Goal: Find contact information: Find contact information

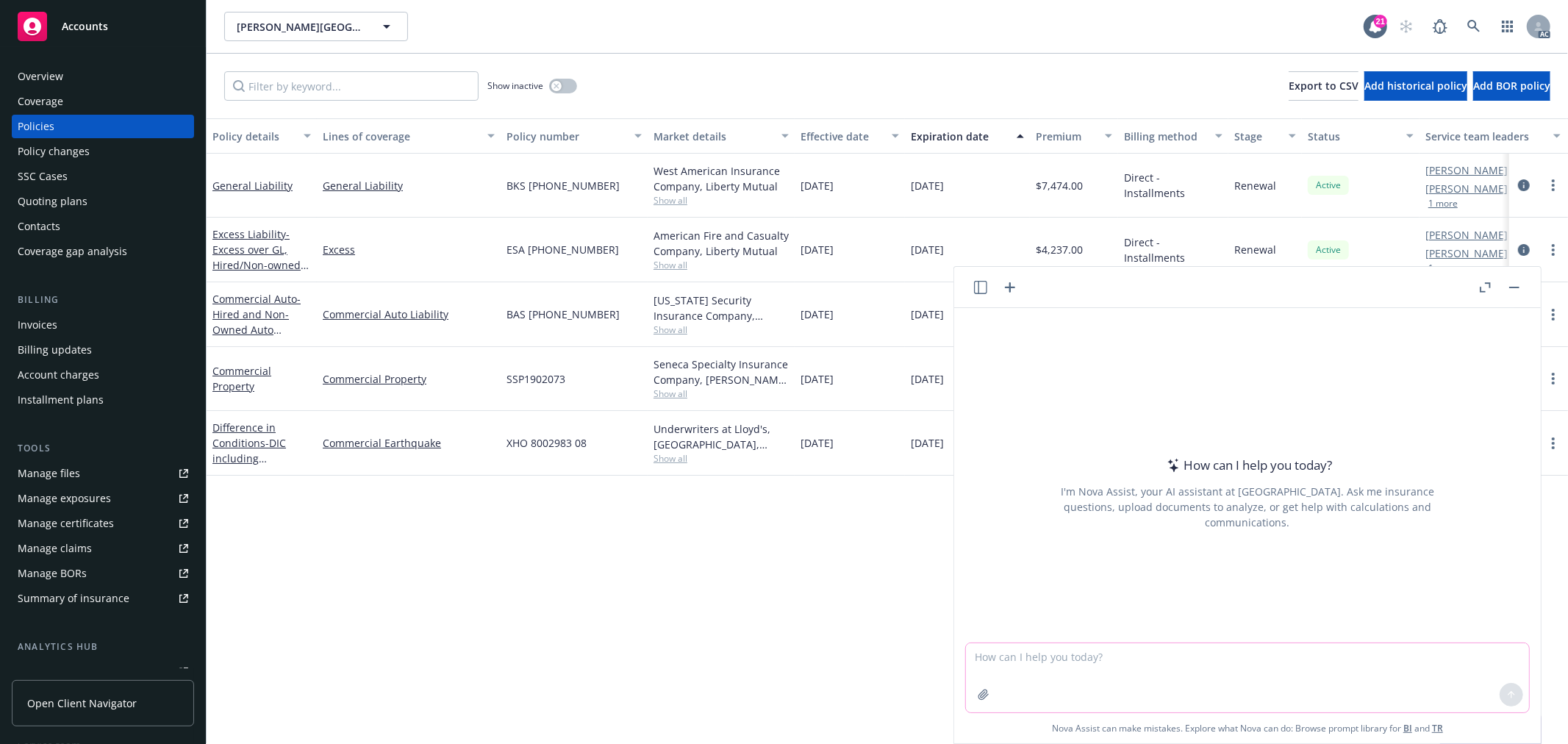
click at [1195, 664] on textarea at bounding box center [1247, 678] width 564 height 69
paste textarea "Hi [PERSON_NAME], [PERSON_NAME] and [PERSON_NAME], Nice to meet you all in emai…"
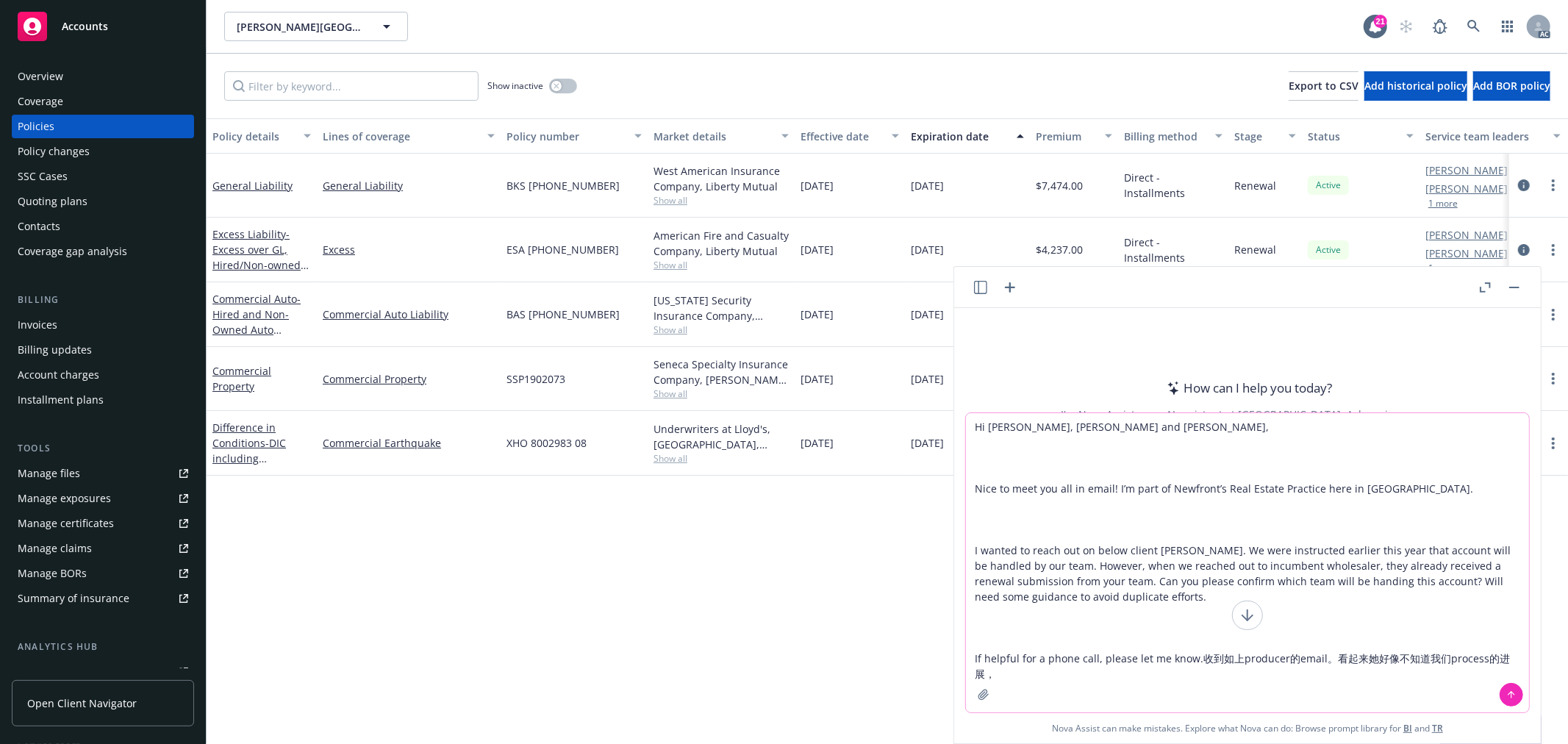
click at [1105, 675] on textarea "Hi [PERSON_NAME], [PERSON_NAME] and [PERSON_NAME], Nice to meet you all in emai…" at bounding box center [1247, 563] width 564 height 299
click at [991, 678] on div at bounding box center [983, 695] width 35 height 35
click at [986, 671] on textarea "Hi [PERSON_NAME], [PERSON_NAME] and [PERSON_NAME], Nice to meet you all in emai…" at bounding box center [1247, 563] width 564 height 299
click at [1170, 678] on textarea "Hi [PERSON_NAME], [PERSON_NAME] and [PERSON_NAME], Nice to meet you all in emai…" at bounding box center [1247, 563] width 564 height 299
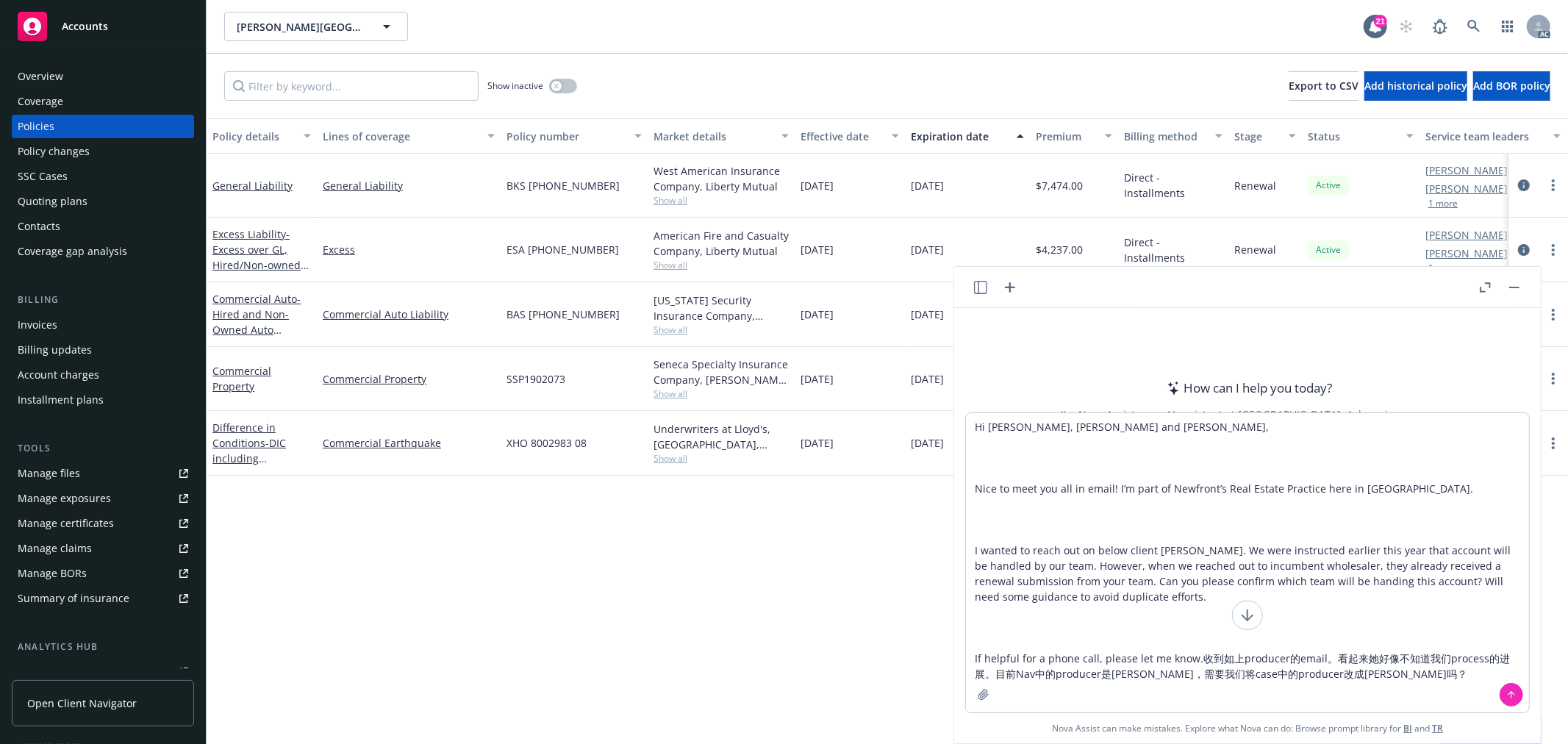
click at [994, 678] on div at bounding box center [983, 695] width 35 height 35
click at [991, 674] on textarea "Hi [PERSON_NAME], [PERSON_NAME] and [PERSON_NAME], Nice to meet you all in emai…" at bounding box center [1247, 563] width 564 height 299
click at [1397, 678] on textarea "Hi [PERSON_NAME], [PERSON_NAME] and [PERSON_NAME], Nice to meet you all in emai…" at bounding box center [1247, 563] width 564 height 299
click at [995, 675] on textarea "Hi [PERSON_NAME], [PERSON_NAME] and [PERSON_NAME], Nice to meet you all in emai…" at bounding box center [1247, 563] width 564 height 299
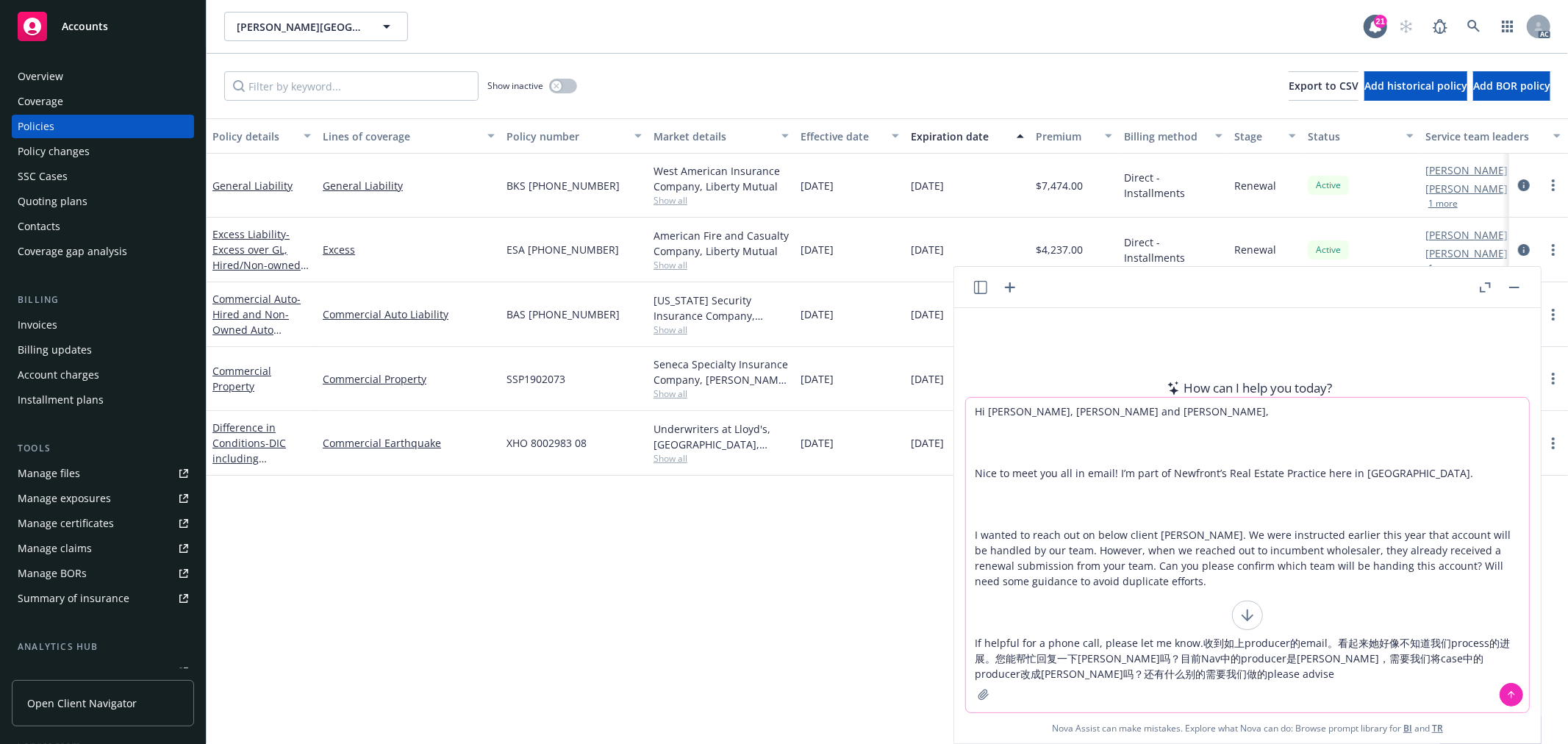
click at [1318, 638] on textarea "Hi [PERSON_NAME], [PERSON_NAME] and [PERSON_NAME], Nice to meet you all in emai…" at bounding box center [1247, 555] width 564 height 315
type textarea "Hi [PERSON_NAME], [PERSON_NAME] and [PERSON_NAME], Nice to meet you all in emai…"
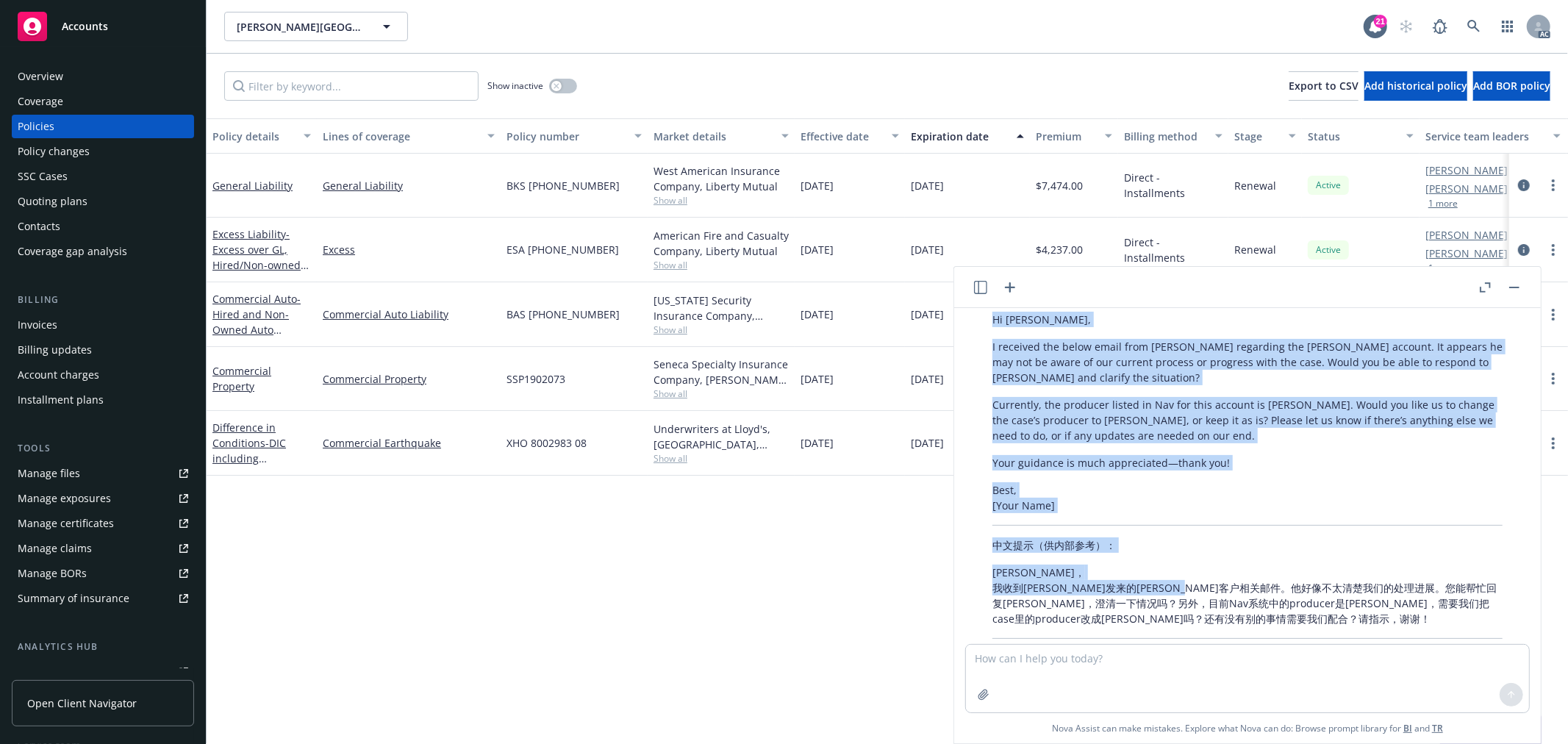
scroll to position [348, 0]
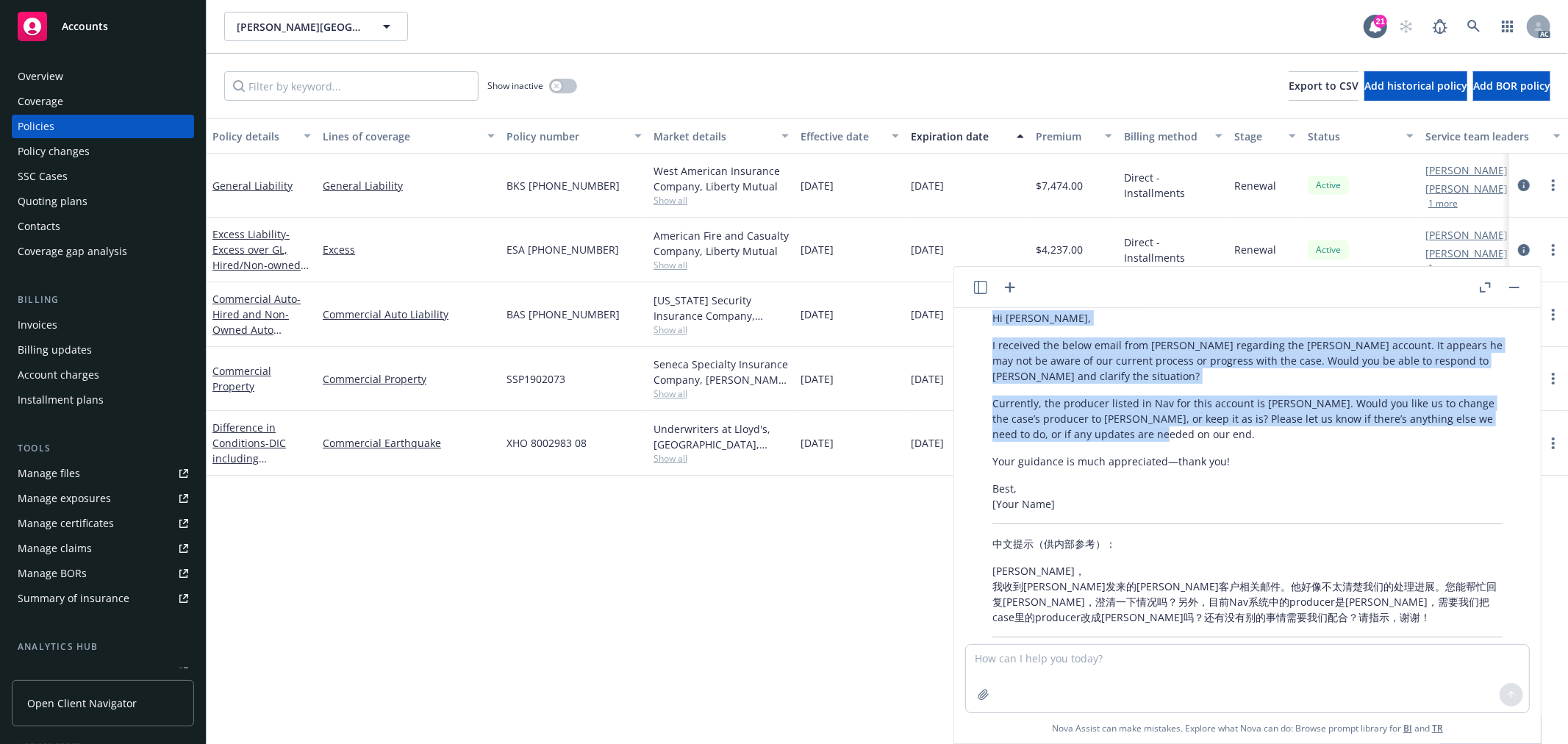
drag, startPoint x: 991, startPoint y: 414, endPoint x: 1184, endPoint y: 373, distance: 197.3
click at [1184, 373] on div "Certainly! Here’s a draft email you can send to [PERSON_NAME] (in both English …" at bounding box center [1247, 446] width 539 height 449
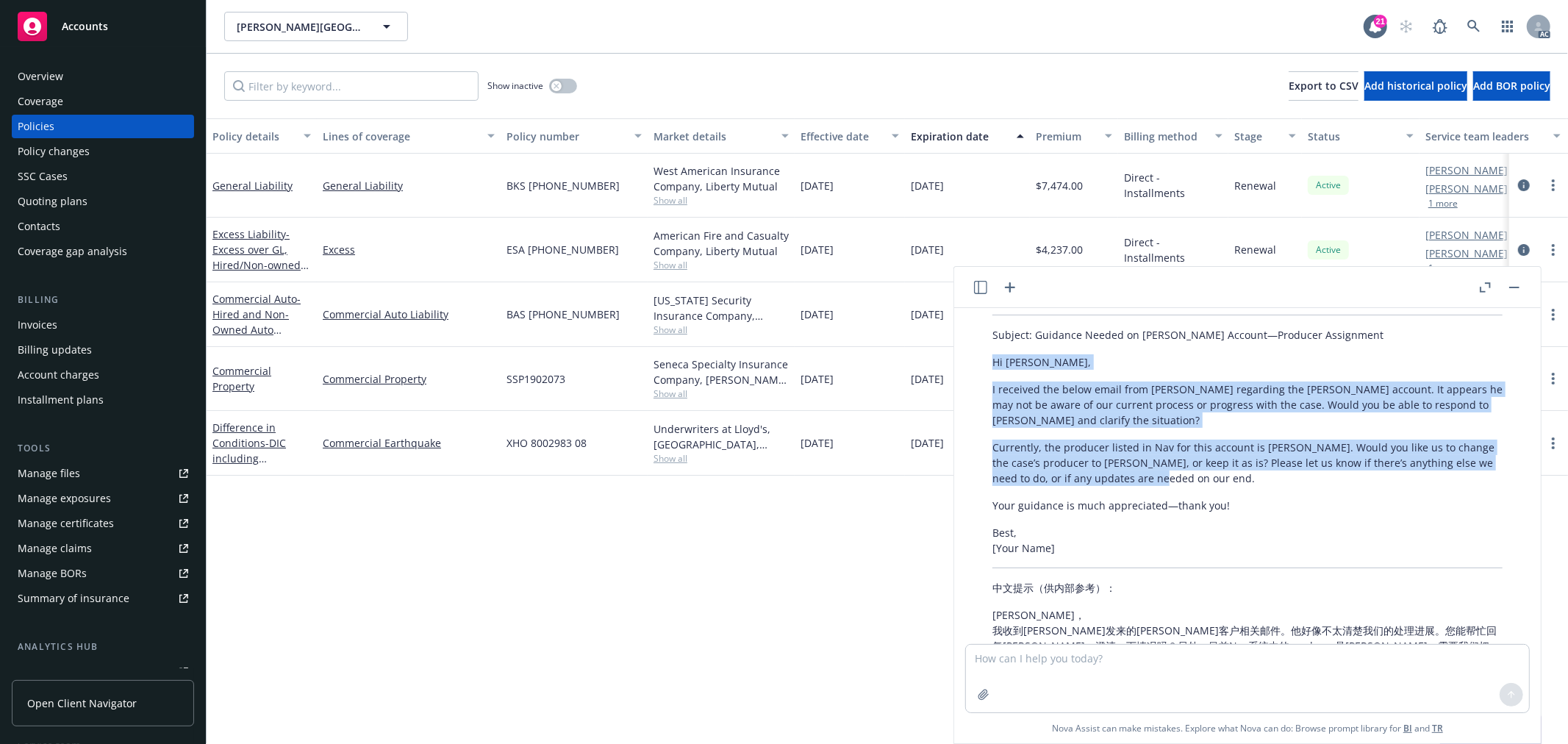
scroll to position [266, 0]
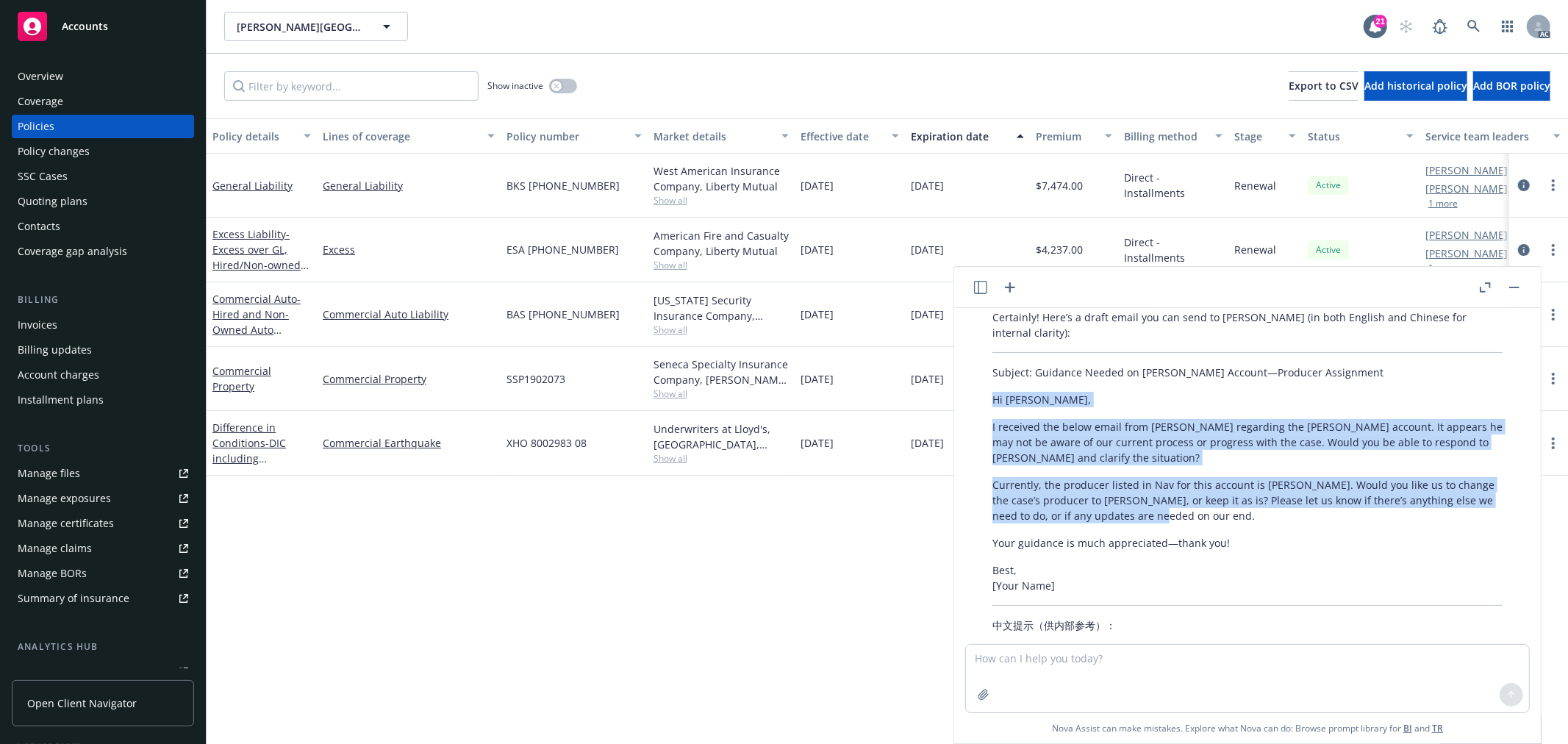
copy div "Hi [PERSON_NAME], I received the below email from [PERSON_NAME] regarding the […"
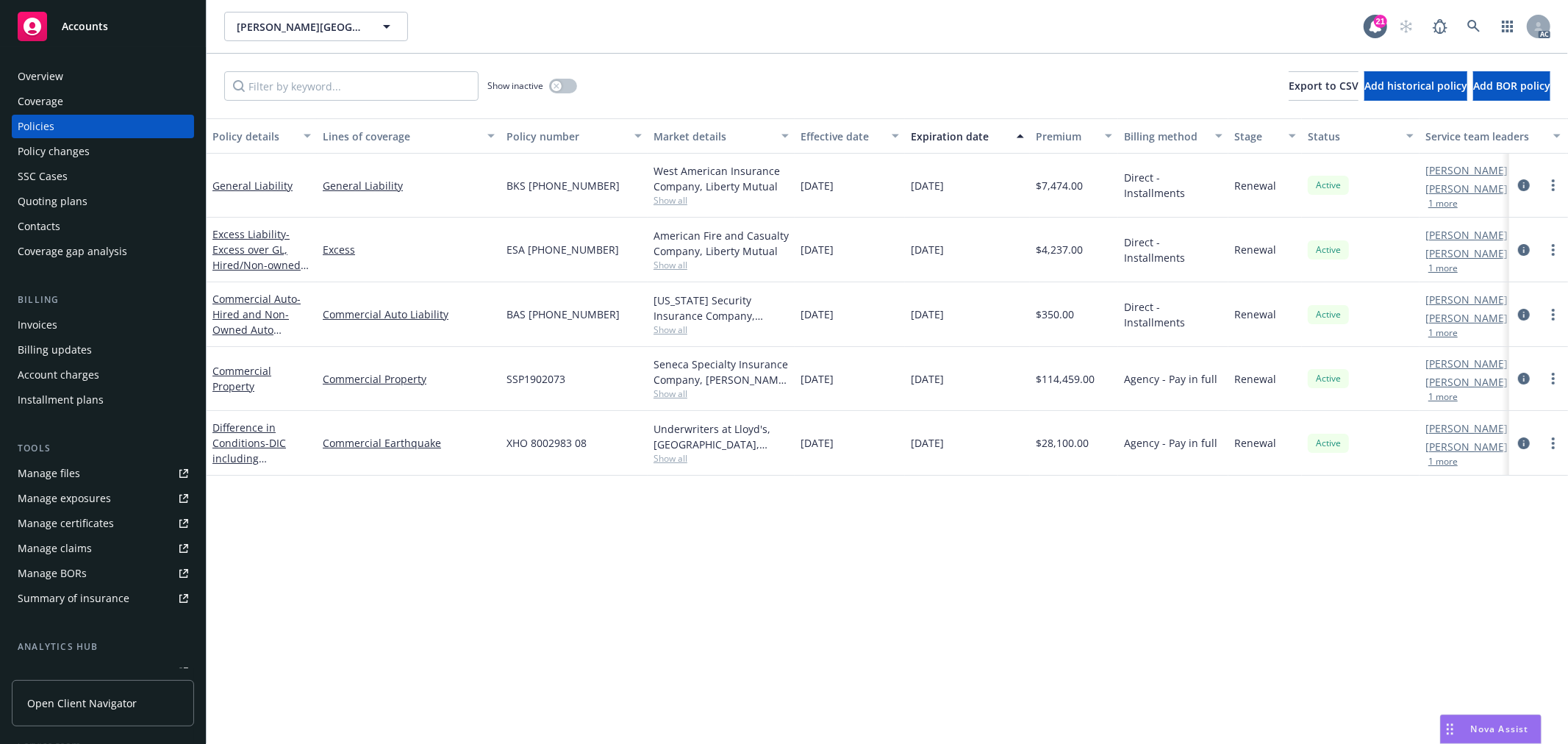
click at [1439, 204] on button "1 more" at bounding box center [1443, 204] width 29 height 9
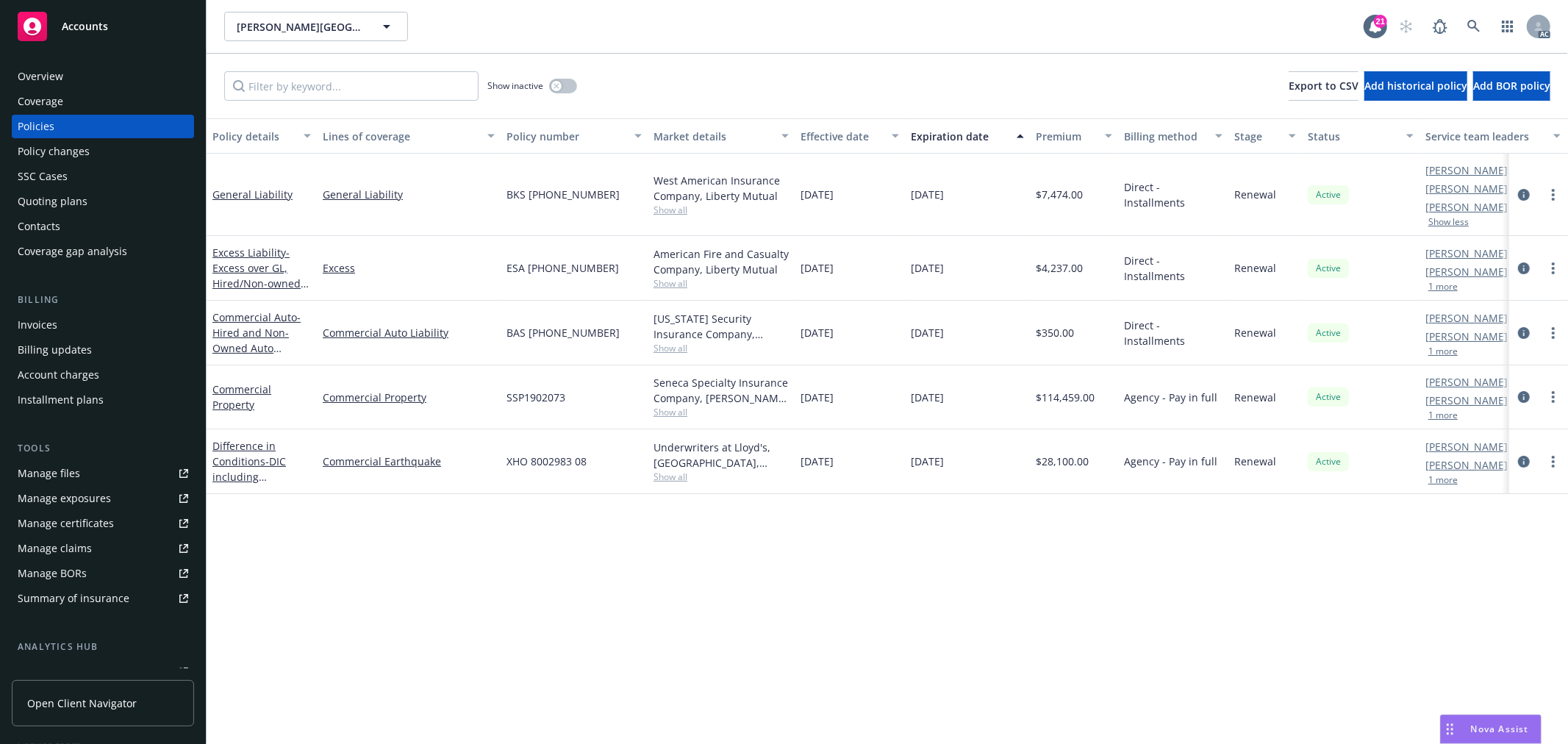
click at [1437, 285] on button "1 more" at bounding box center [1443, 287] width 29 height 9
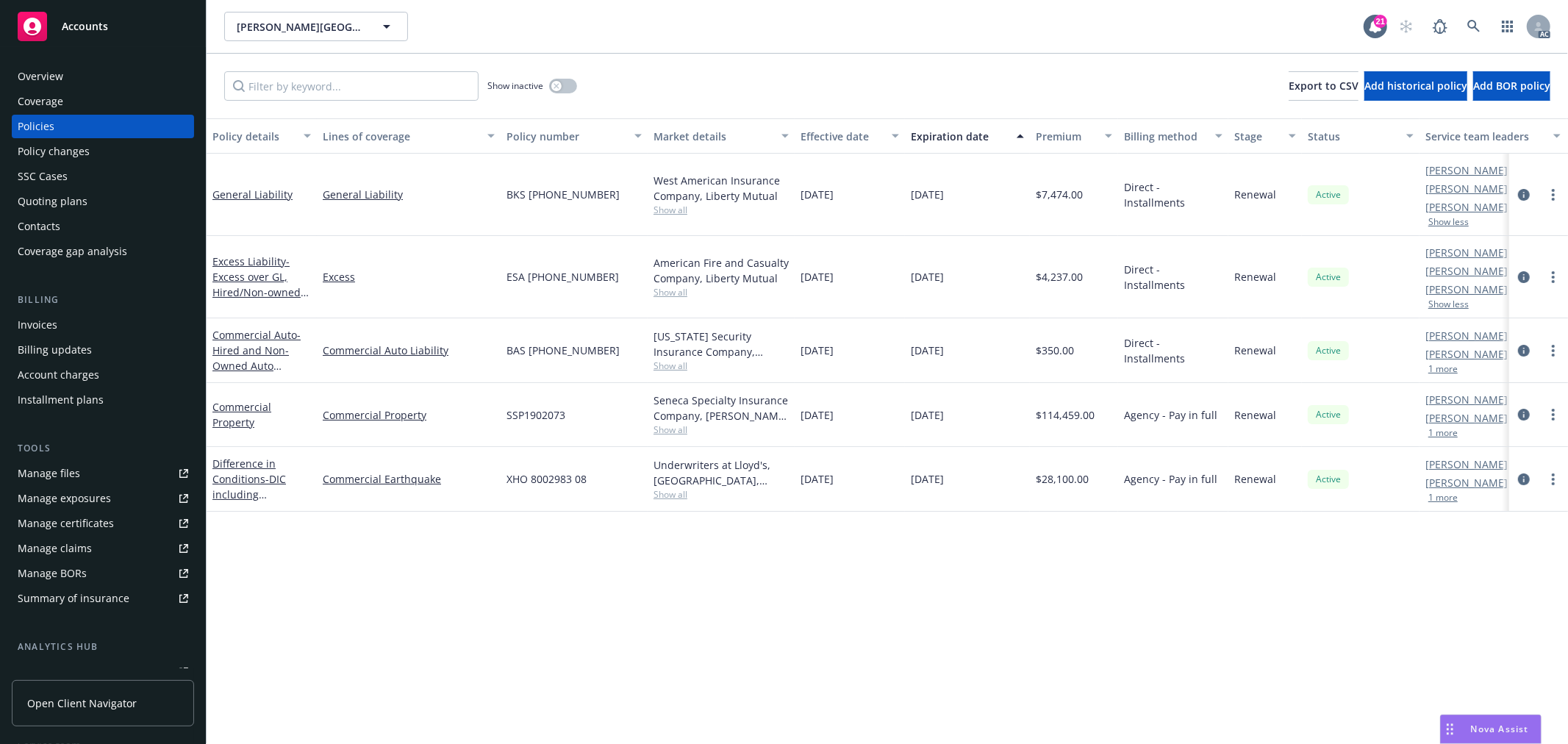
click at [1450, 370] on button "1 more" at bounding box center [1443, 369] width 29 height 9
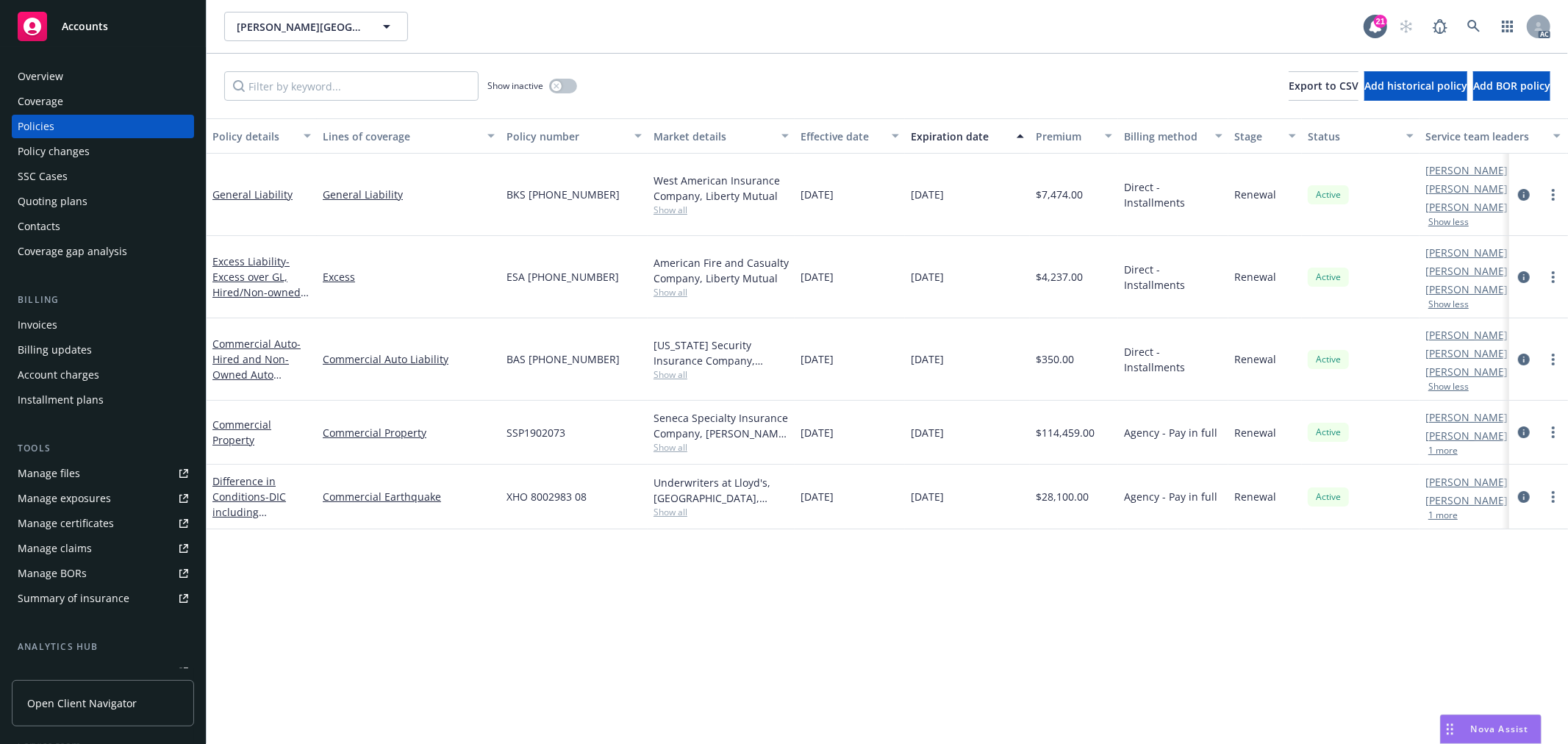
click at [1446, 439] on link "[PERSON_NAME]" at bounding box center [1466, 436] width 82 height 16
click at [1280, 604] on div "Policy details Lines of coverage Policy number Market details Effective date Ex…" at bounding box center [887, 431] width 1362 height 626
click at [1445, 451] on button "1 more" at bounding box center [1443, 451] width 29 height 9
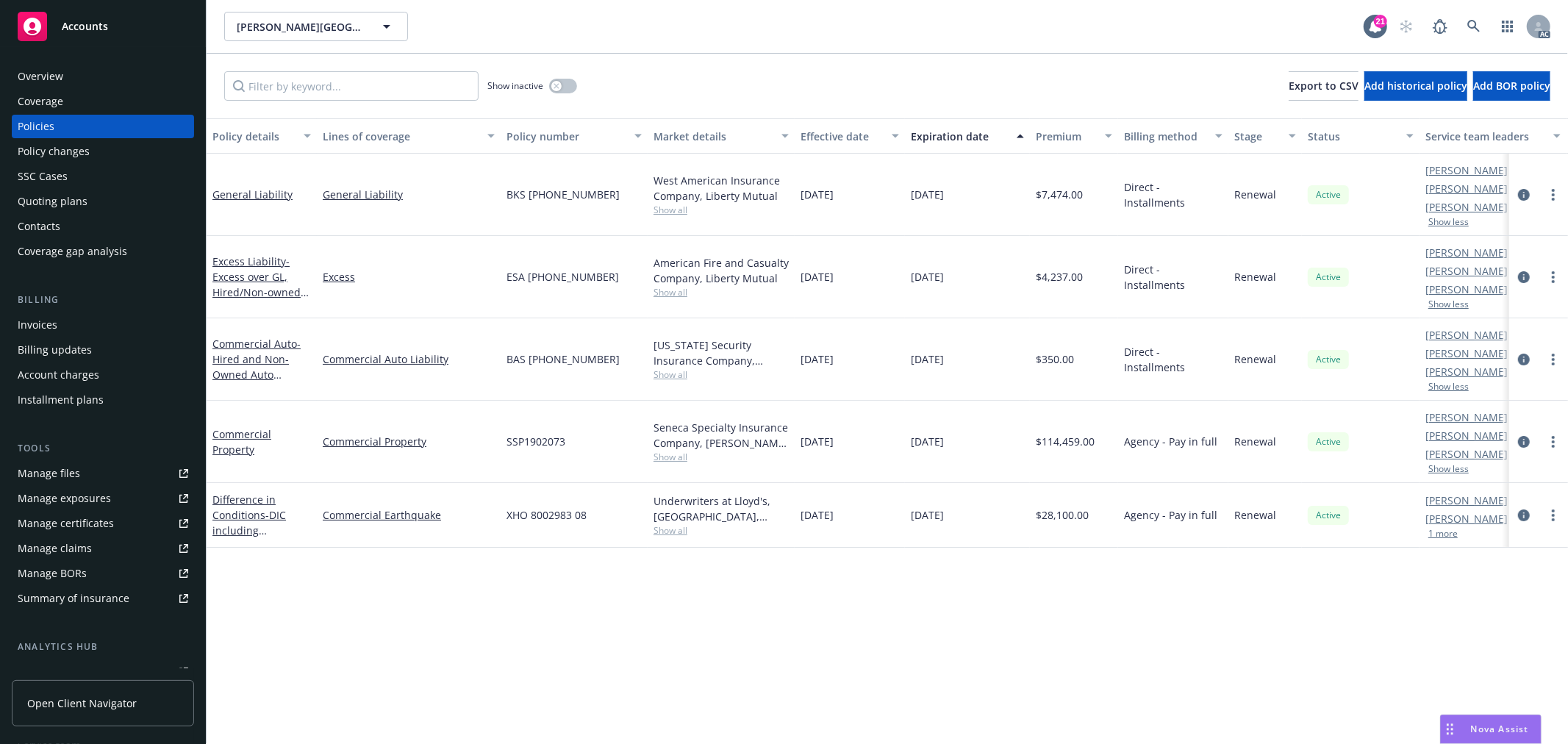
click at [1439, 529] on button "1 more" at bounding box center [1443, 533] width 29 height 9
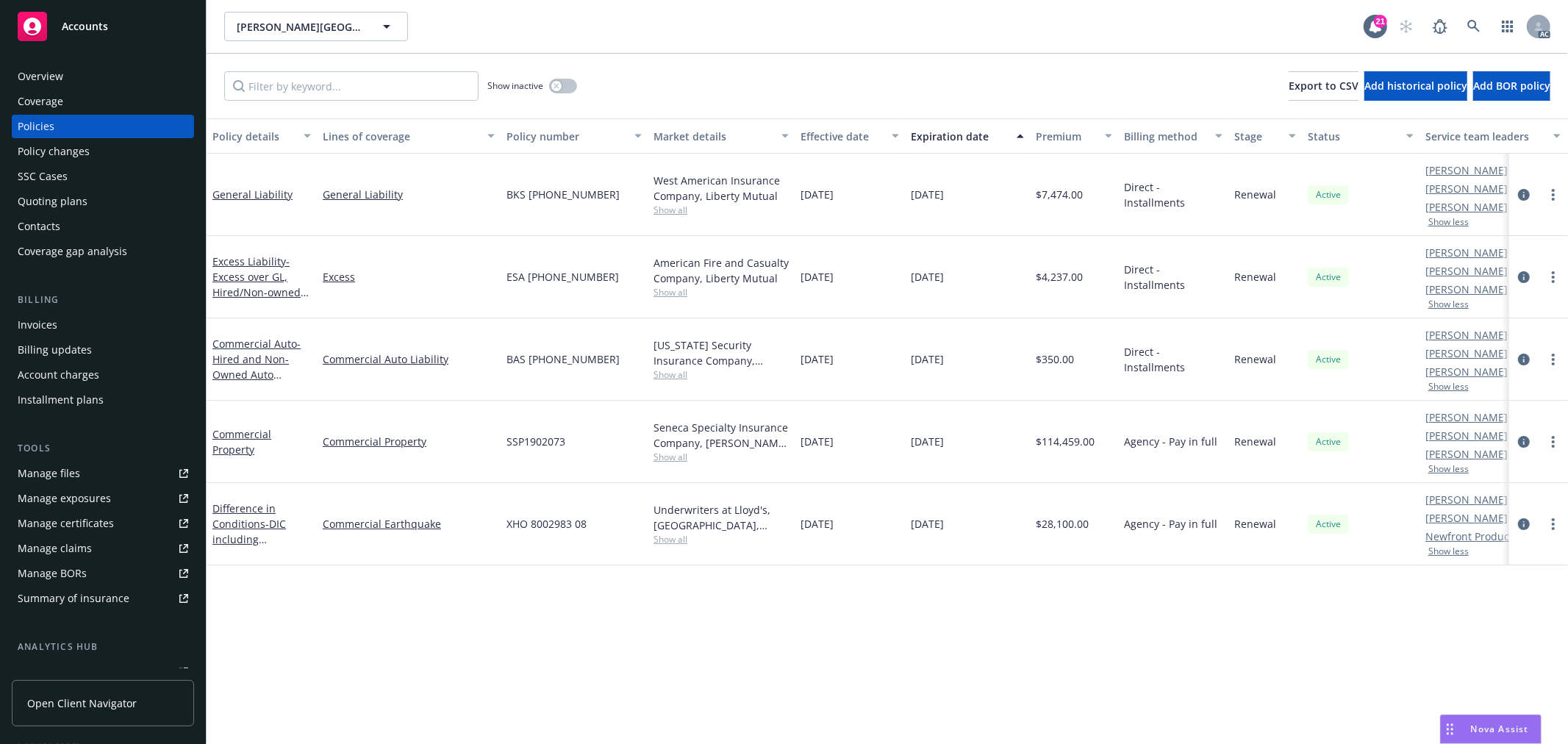
click at [1427, 596] on div "Policy details Lines of coverage Policy number Market details Effective date Ex…" at bounding box center [887, 431] width 1362 height 626
click at [1417, 459] on div "Active" at bounding box center [1361, 441] width 117 height 82
drag, startPoint x: 1422, startPoint y: 208, endPoint x: 1489, endPoint y: 206, distance: 67.0
click at [1489, 206] on div "Michael Chapman AC Sarah Bowman AM Debra Scalice PD Show less" at bounding box center [1493, 194] width 147 height 82
copy link "Debra Scalice"
